Goal: Information Seeking & Learning: Find contact information

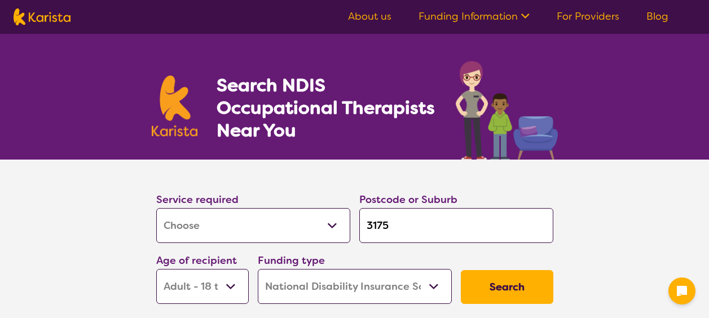
select select "[MEDICAL_DATA]"
select select "AD"
select select "NDIS"
select select "[MEDICAL_DATA]"
select select "AD"
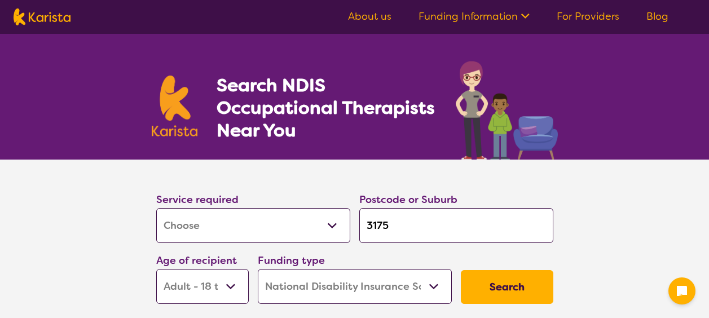
select select "NDIS"
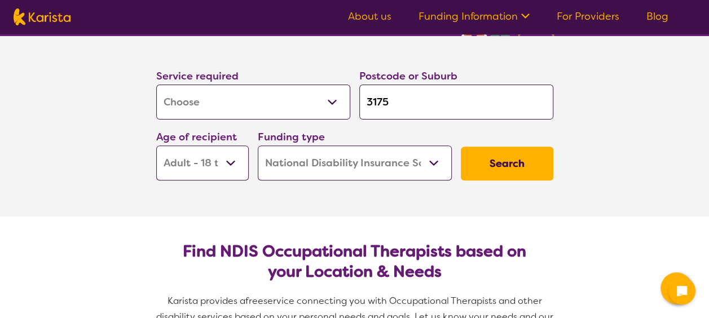
scroll to position [113, 0]
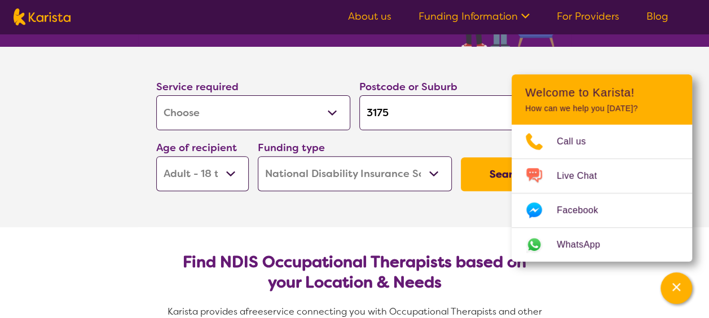
drag, startPoint x: 389, startPoint y: 110, endPoint x: 354, endPoint y: 111, distance: 35.0
click at [355, 111] on div "Postcode or Suburb 3175" at bounding box center [456, 104] width 203 height 61
type input "3"
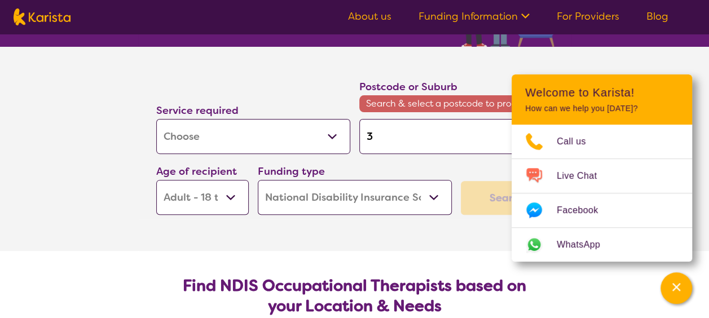
type input "30"
type input "300"
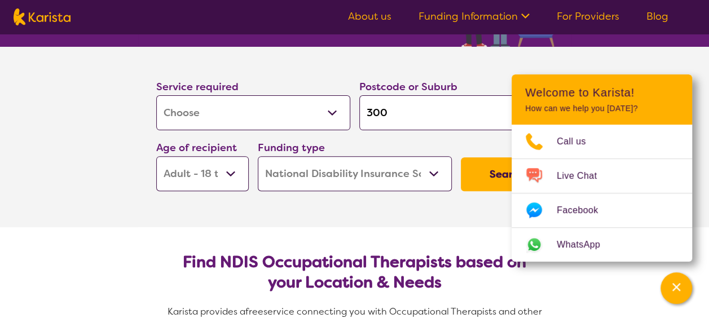
type input "3000"
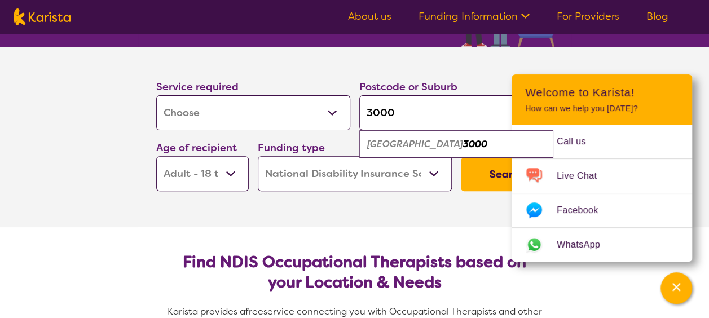
type input "3000"
click at [391, 140] on em "[GEOGRAPHIC_DATA]" at bounding box center [415, 144] width 96 height 12
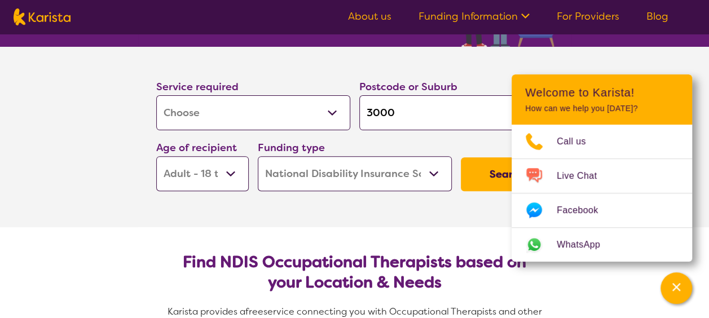
click at [483, 173] on button "Search" at bounding box center [507, 174] width 93 height 34
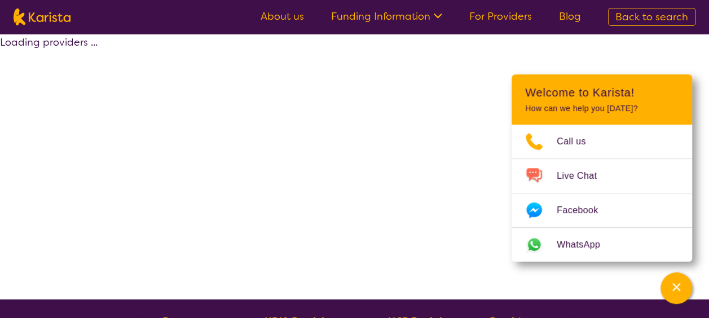
select select "by_score"
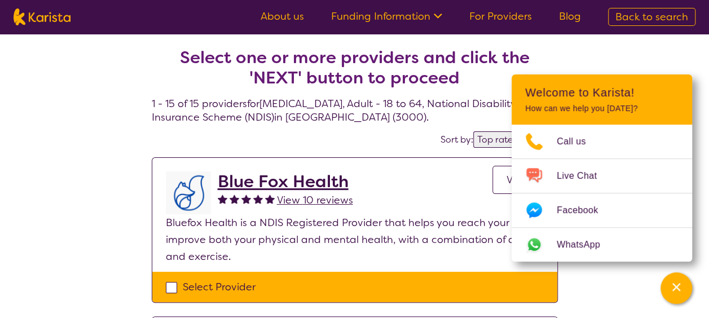
click at [321, 182] on h2 "Blue Fox Health" at bounding box center [285, 181] width 135 height 20
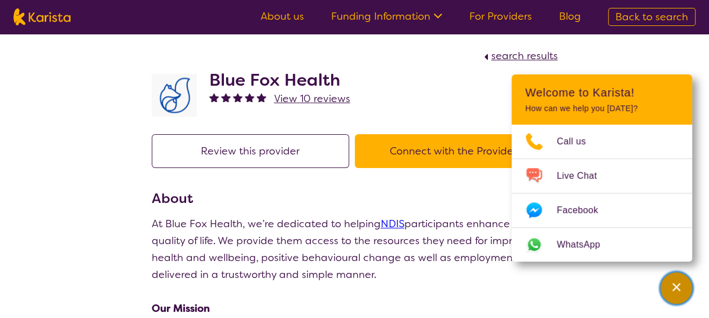
click at [675, 287] on icon "Channel Menu" at bounding box center [676, 287] width 11 height 11
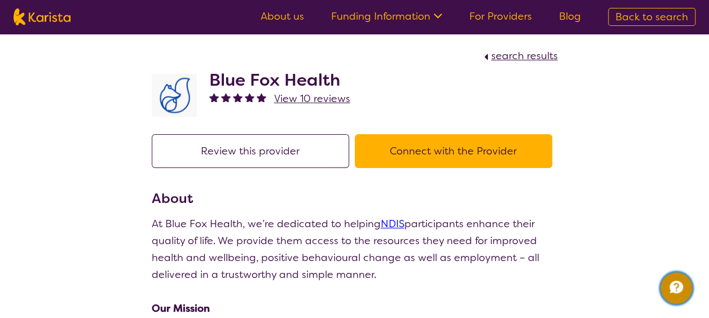
scroll to position [56, 0]
